Goal: Task Accomplishment & Management: Manage account settings

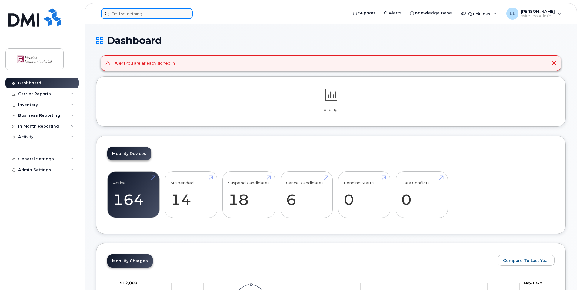
click at [148, 17] on input at bounding box center [147, 13] width 92 height 11
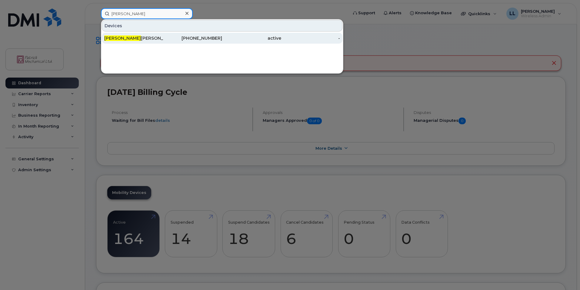
type input "darrell"
click at [148, 35] on div "Darrell Lee" at bounding box center [133, 38] width 59 height 6
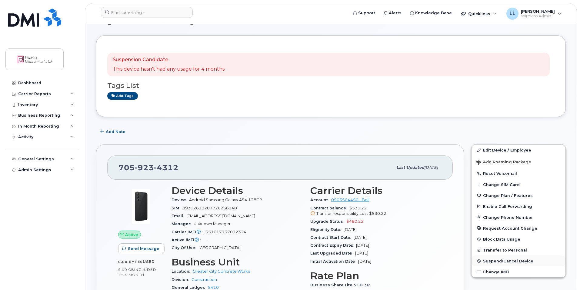
scroll to position [30, 0]
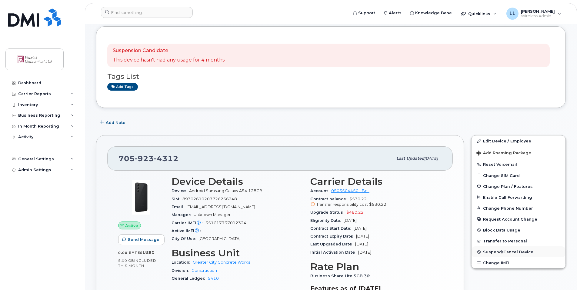
click at [499, 253] on span "Suspend/Cancel Device" at bounding box center [508, 252] width 50 height 5
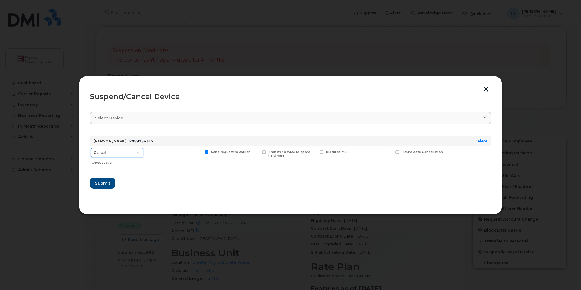
click at [135, 155] on select "Cancel Suspend - Extend Suspension Suspend - Reduced Rate Suspend - Full Rate S…" at bounding box center [117, 152] width 52 height 9
select select "[object Object]"
click at [91, 148] on select "Cancel Suspend - Extend Suspension Suspend - Reduced Rate Suspend - Full Rate S…" at bounding box center [117, 152] width 52 height 9
click at [103, 186] on span "Submit" at bounding box center [102, 183] width 15 height 6
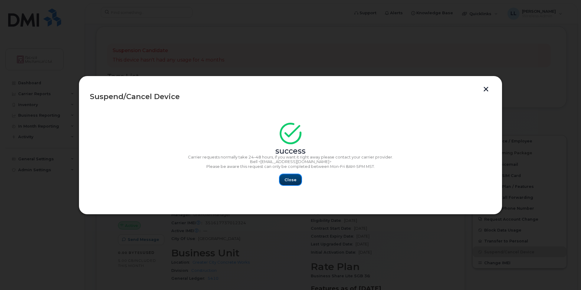
click at [284, 179] on button "Close" at bounding box center [291, 179] width 22 height 11
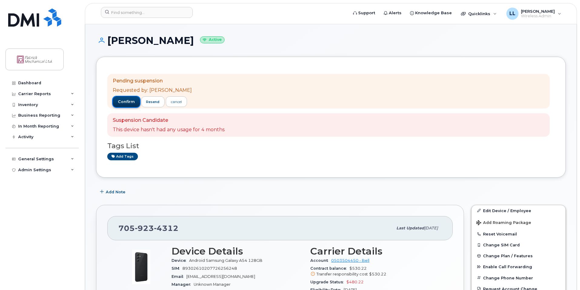
click at [128, 103] on span "confirm" at bounding box center [126, 101] width 17 height 5
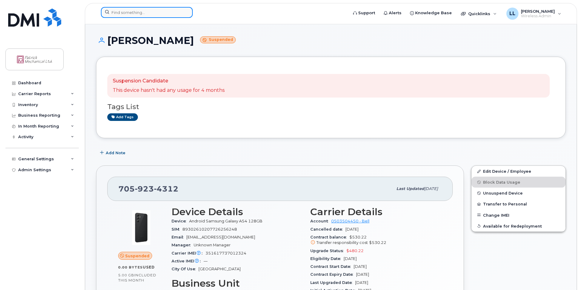
click at [126, 12] on input at bounding box center [147, 12] width 92 height 11
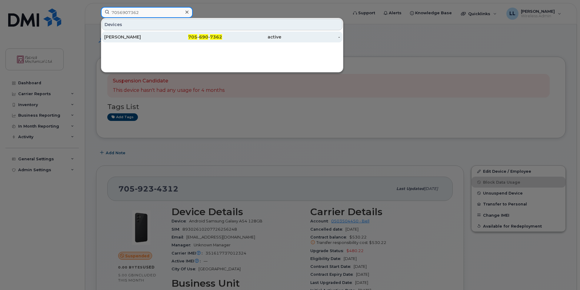
type input "7056907362"
click at [163, 41] on div "[PERSON_NAME]" at bounding box center [192, 36] width 59 height 11
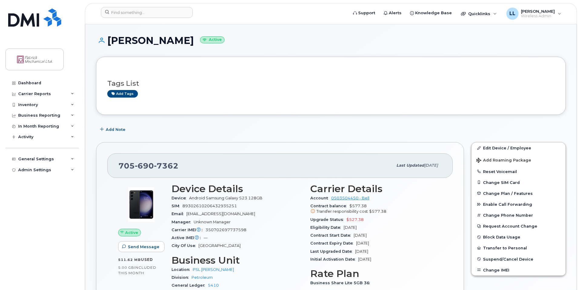
click at [232, 42] on h1 "[PERSON_NAME] Active" at bounding box center [330, 40] width 469 height 11
drag, startPoint x: 90, startPoint y: 33, endPoint x: 283, endPoint y: 55, distance: 194.4
click at [283, 55] on div "Tom Rainville Active" at bounding box center [330, 45] width 469 height 21
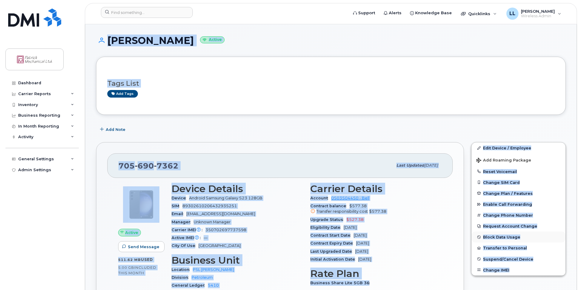
drag, startPoint x: 89, startPoint y: 24, endPoint x: 561, endPoint y: 234, distance: 517.2
click at [488, 143] on link "Edit Device / Employee" at bounding box center [518, 147] width 94 height 11
click at [475, 134] on div "Add Note" at bounding box center [330, 129] width 469 height 11
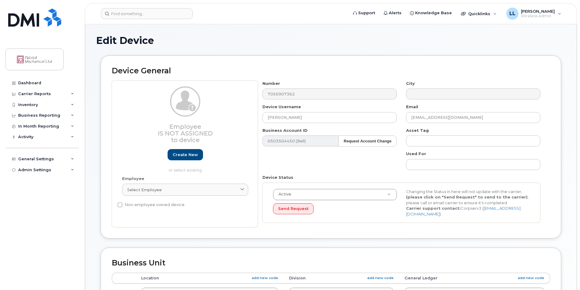
select select "163026"
select select "163033"
